Goal: Find specific page/section: Find specific page/section

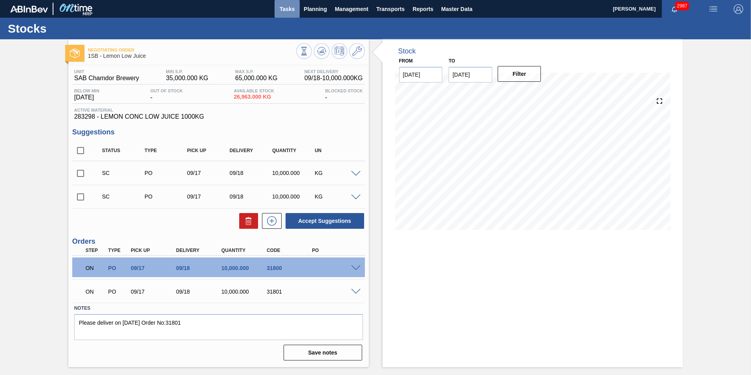
click at [284, 5] on span "Tasks" at bounding box center [286, 8] width 17 height 9
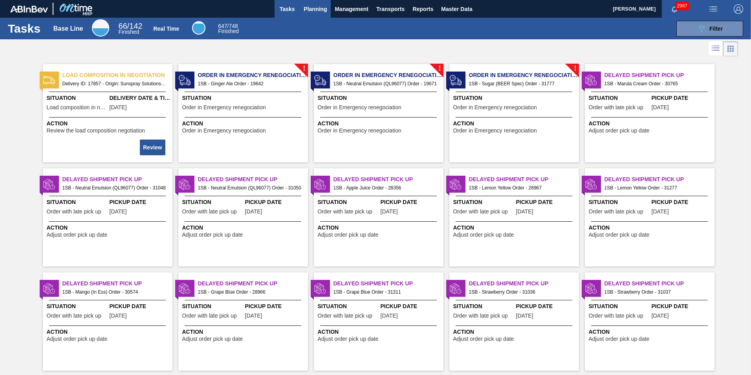
click at [311, 4] on span "Planning" at bounding box center [315, 8] width 23 height 9
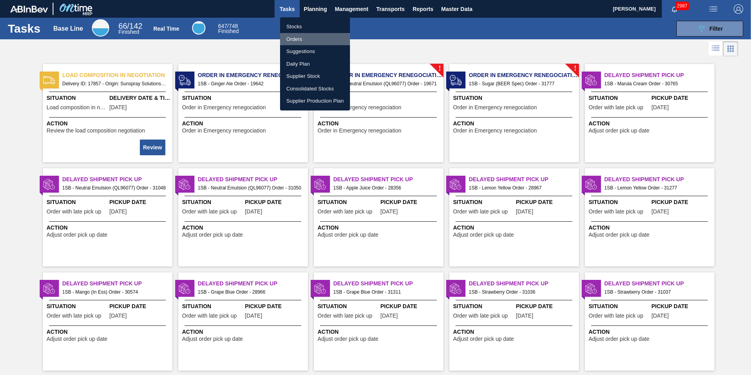
click at [296, 37] on li "Orders" at bounding box center [315, 39] width 70 height 13
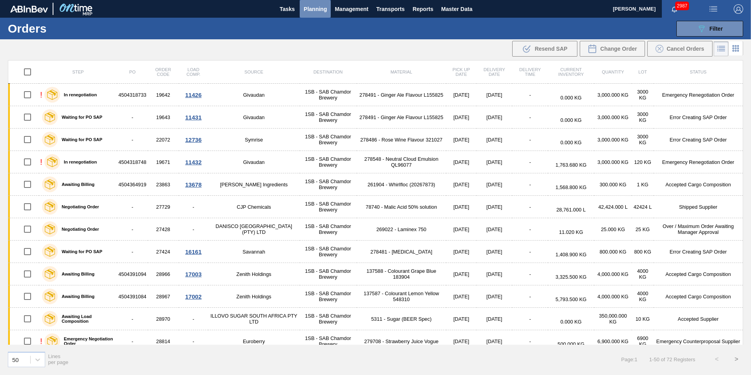
click at [315, 11] on span "Planning" at bounding box center [315, 8] width 23 height 9
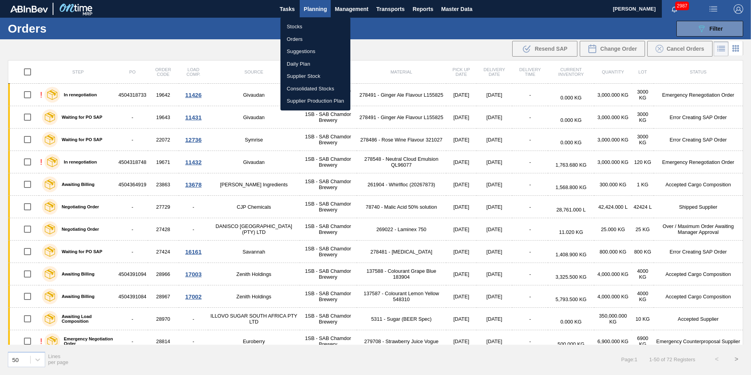
click at [210, 26] on div at bounding box center [375, 187] width 751 height 375
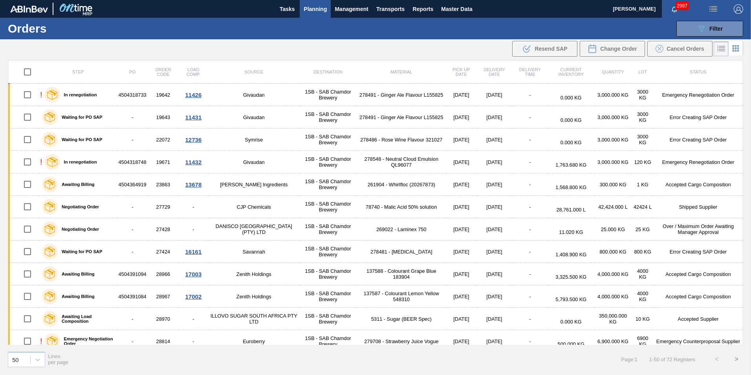
click at [319, 10] on span "Planning" at bounding box center [315, 8] width 23 height 9
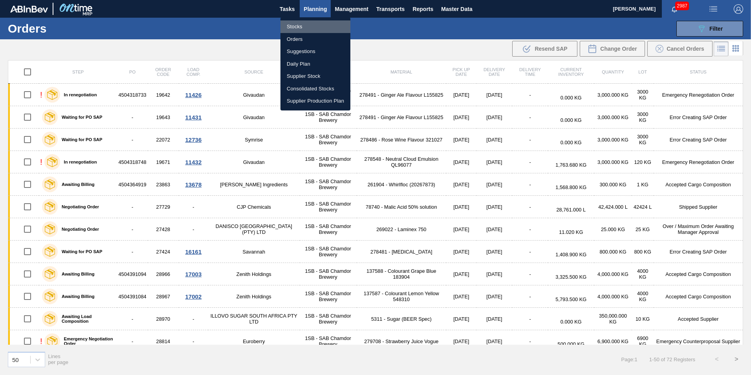
click at [300, 25] on li "Stocks" at bounding box center [315, 26] width 70 height 13
